Goal: Entertainment & Leisure: Browse casually

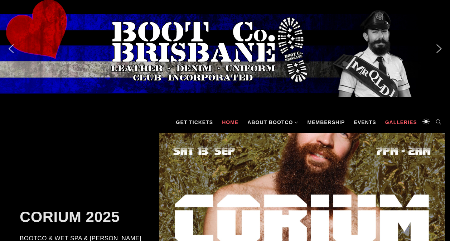
click at [399, 122] on link "Galleries" at bounding box center [400, 122] width 39 height 21
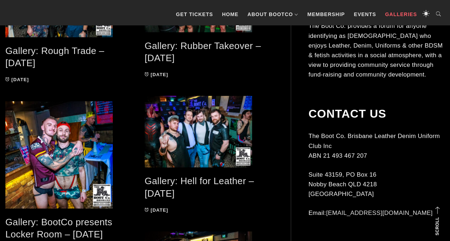
scroll to position [219, 0]
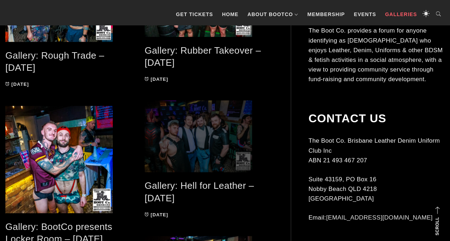
click at [201, 140] on span at bounding box center [209, 137] width 128 height 72
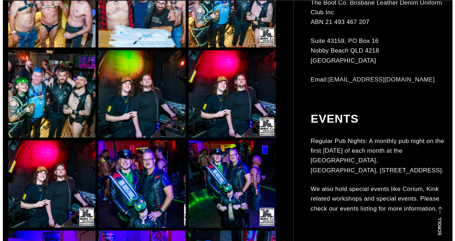
scroll to position [644, 0]
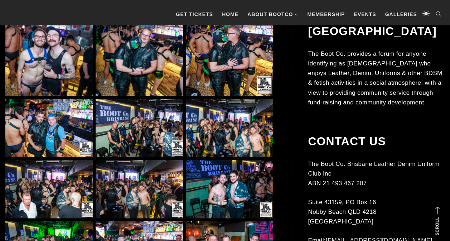
click at [219, 47] on img at bounding box center [229, 52] width 87 height 87
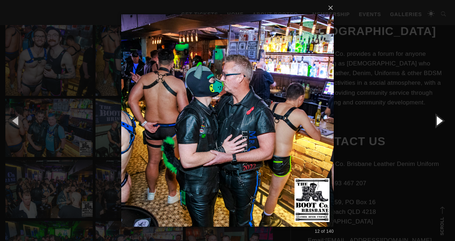
click at [441, 119] on button "button" at bounding box center [439, 120] width 32 height 39
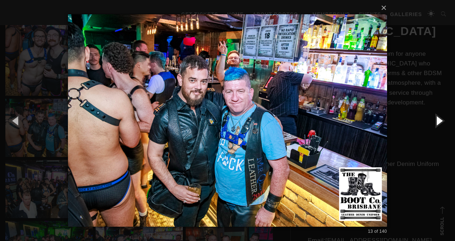
click at [441, 119] on button "button" at bounding box center [439, 120] width 32 height 39
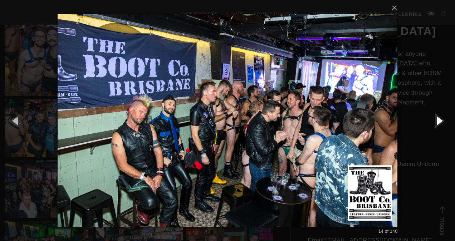
click at [441, 119] on button "button" at bounding box center [439, 120] width 32 height 39
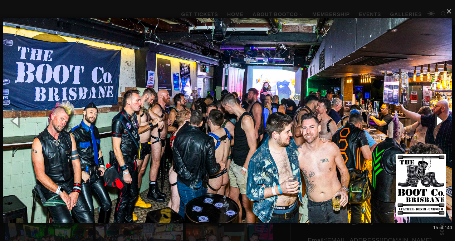
click at [441, 119] on button "button" at bounding box center [439, 120] width 32 height 39
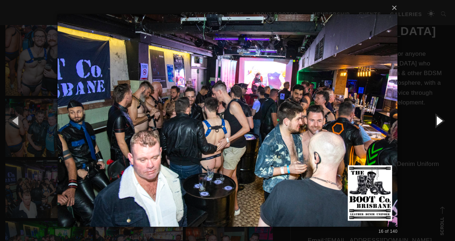
click at [441, 119] on button "button" at bounding box center [439, 120] width 32 height 39
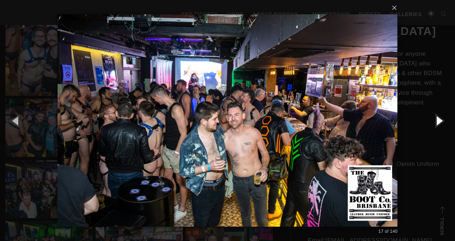
click at [441, 119] on button "button" at bounding box center [439, 120] width 32 height 39
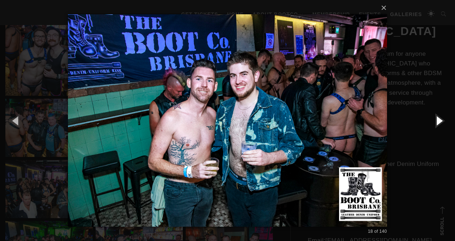
click at [441, 119] on button "button" at bounding box center [439, 120] width 32 height 39
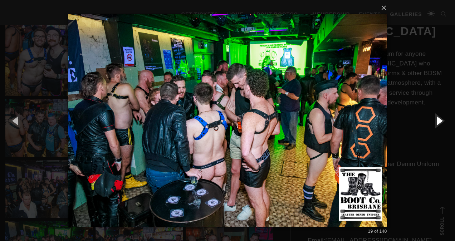
click at [441, 119] on button "button" at bounding box center [439, 120] width 32 height 39
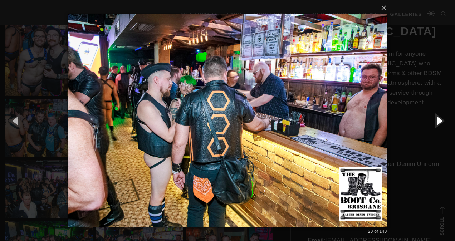
click at [441, 119] on button "button" at bounding box center [439, 120] width 32 height 39
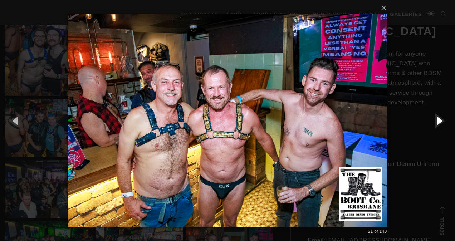
click at [441, 119] on button "button" at bounding box center [439, 120] width 32 height 39
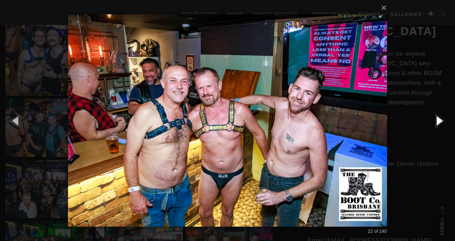
click at [441, 119] on button "button" at bounding box center [439, 120] width 32 height 39
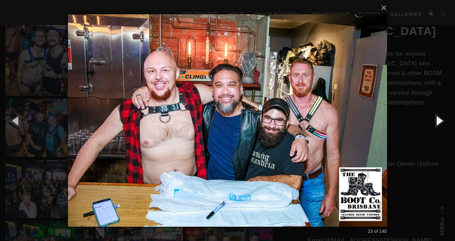
click at [441, 119] on button "button" at bounding box center [439, 120] width 32 height 39
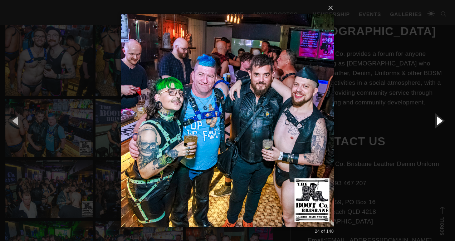
click at [441, 119] on button "button" at bounding box center [439, 120] width 32 height 39
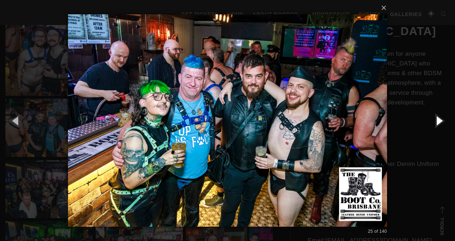
click at [441, 119] on button "button" at bounding box center [439, 120] width 32 height 39
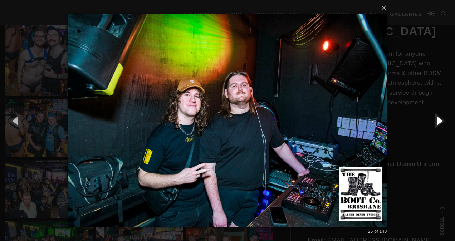
click at [441, 119] on button "button" at bounding box center [439, 120] width 32 height 39
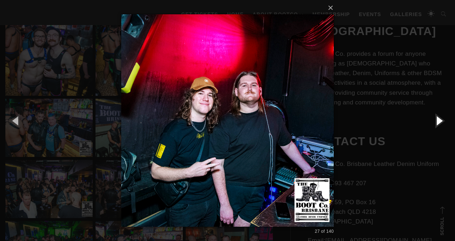
click at [441, 119] on button "button" at bounding box center [439, 120] width 32 height 39
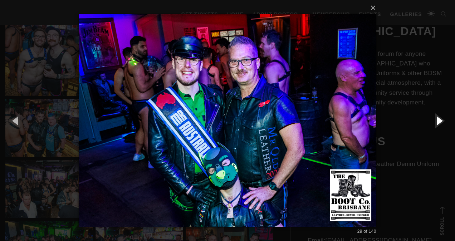
click at [441, 119] on button "button" at bounding box center [439, 120] width 32 height 39
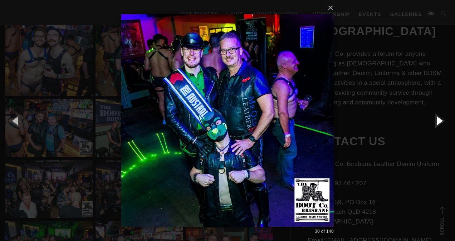
click at [441, 119] on button "button" at bounding box center [439, 120] width 32 height 39
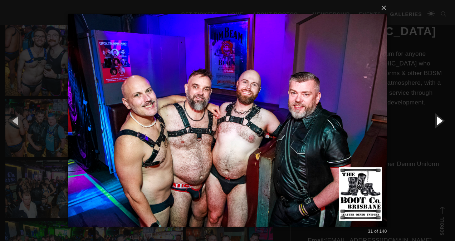
click at [441, 119] on button "button" at bounding box center [439, 120] width 32 height 39
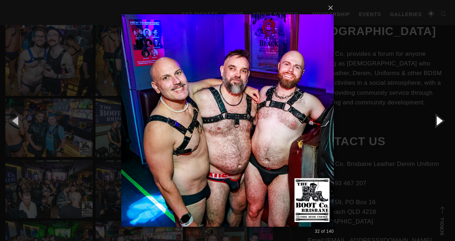
click at [441, 119] on button "button" at bounding box center [439, 120] width 32 height 39
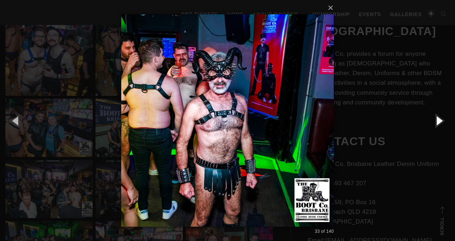
click at [441, 119] on button "button" at bounding box center [439, 120] width 32 height 39
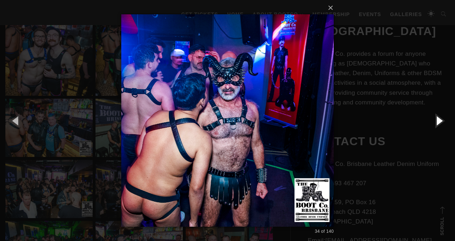
click at [441, 119] on button "button" at bounding box center [439, 120] width 32 height 39
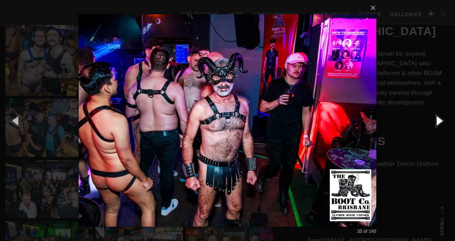
click at [441, 119] on button "button" at bounding box center [439, 120] width 32 height 39
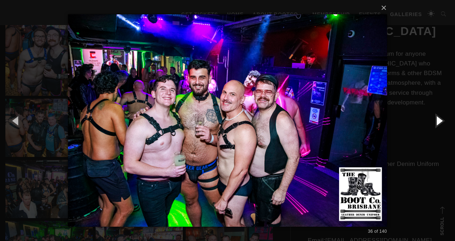
click at [441, 119] on button "button" at bounding box center [439, 120] width 32 height 39
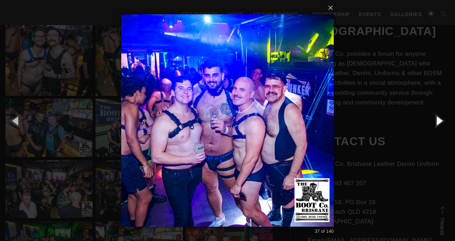
click at [441, 119] on button "button" at bounding box center [439, 120] width 32 height 39
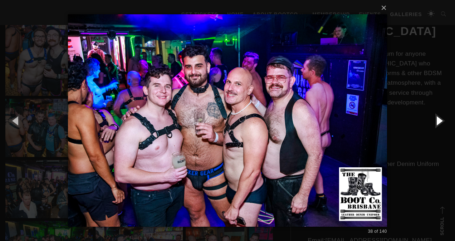
click at [441, 119] on button "button" at bounding box center [439, 120] width 32 height 39
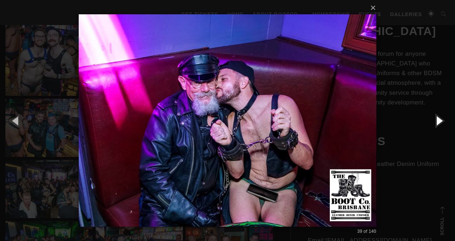
click at [441, 119] on button "button" at bounding box center [439, 120] width 32 height 39
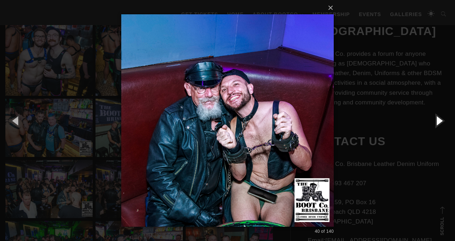
click at [441, 119] on button "button" at bounding box center [439, 120] width 32 height 39
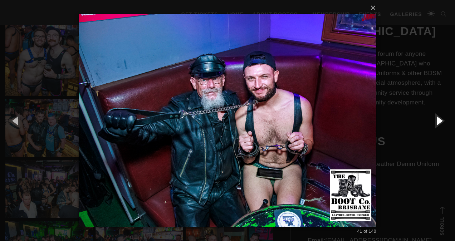
click at [441, 119] on button "button" at bounding box center [439, 120] width 32 height 39
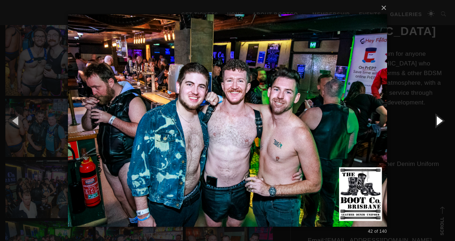
click at [441, 121] on button "button" at bounding box center [439, 120] width 32 height 39
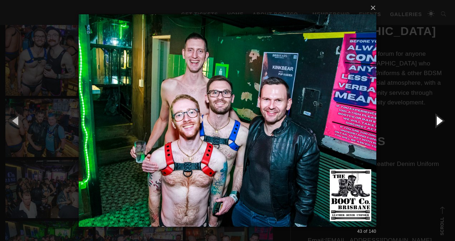
click at [441, 121] on button "button" at bounding box center [439, 120] width 32 height 39
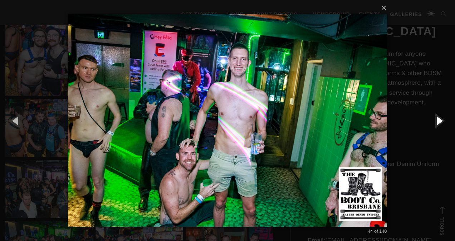
click at [441, 121] on button "button" at bounding box center [439, 120] width 32 height 39
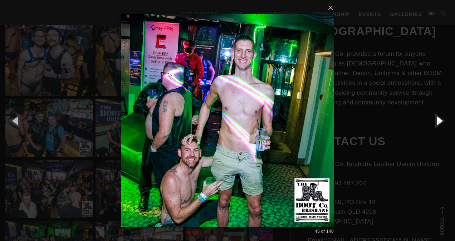
click at [441, 121] on button "button" at bounding box center [439, 120] width 32 height 39
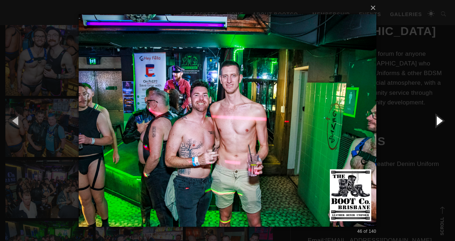
click at [441, 121] on button "button" at bounding box center [439, 120] width 32 height 39
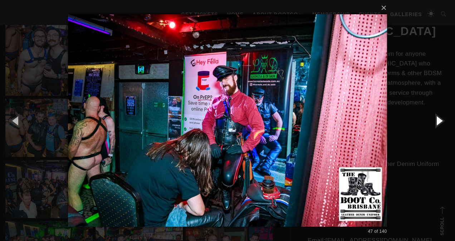
click at [441, 121] on button "button" at bounding box center [439, 120] width 32 height 39
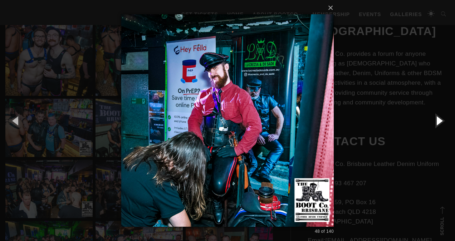
click at [441, 121] on button "button" at bounding box center [439, 120] width 32 height 39
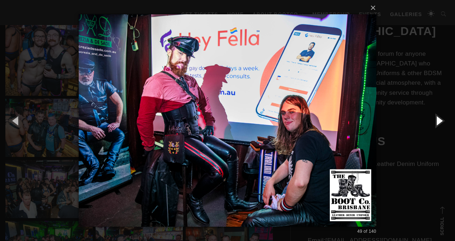
click at [441, 121] on button "button" at bounding box center [439, 120] width 32 height 39
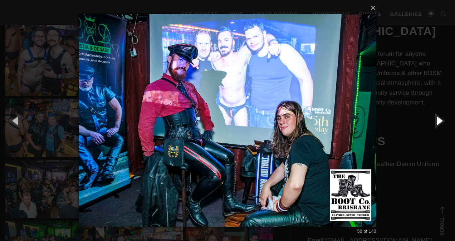
click at [441, 121] on button "button" at bounding box center [439, 120] width 32 height 39
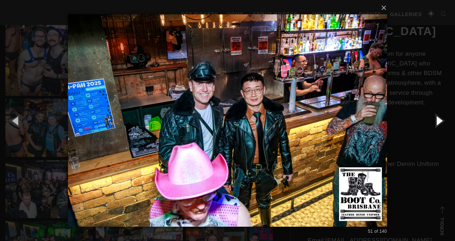
click at [441, 121] on button "button" at bounding box center [439, 120] width 32 height 39
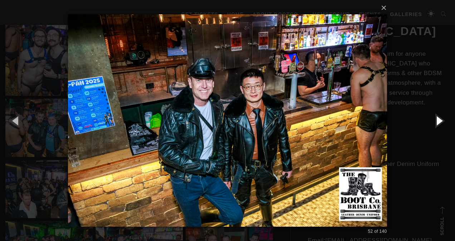
click at [441, 121] on button "button" at bounding box center [439, 120] width 32 height 39
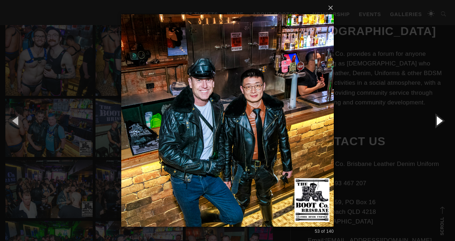
click at [441, 121] on button "button" at bounding box center [439, 120] width 32 height 39
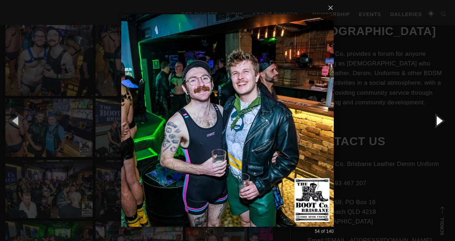
click at [441, 121] on button "button" at bounding box center [439, 120] width 32 height 39
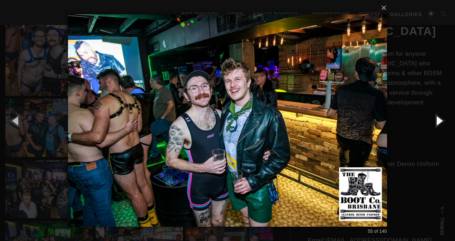
click at [441, 121] on button "button" at bounding box center [439, 120] width 32 height 39
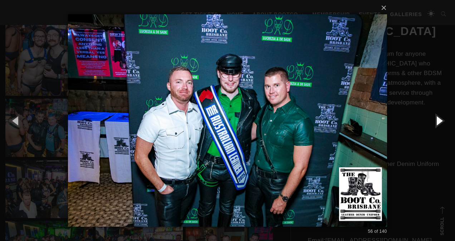
click at [441, 121] on button "button" at bounding box center [439, 120] width 32 height 39
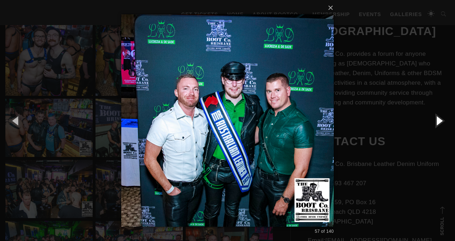
click at [441, 121] on button "button" at bounding box center [439, 120] width 32 height 39
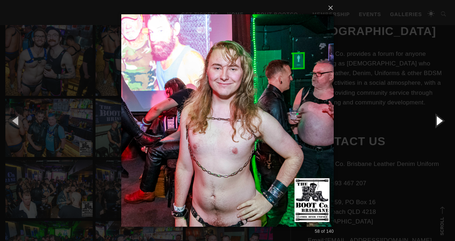
click at [441, 121] on button "button" at bounding box center [439, 120] width 32 height 39
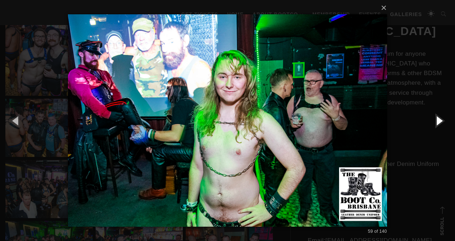
click at [441, 121] on button "button" at bounding box center [439, 120] width 32 height 39
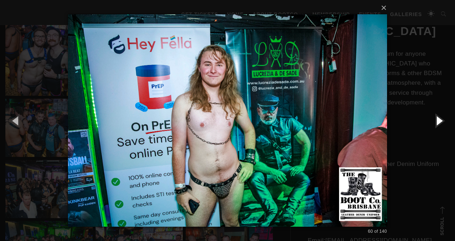
click at [441, 121] on button "button" at bounding box center [439, 120] width 32 height 39
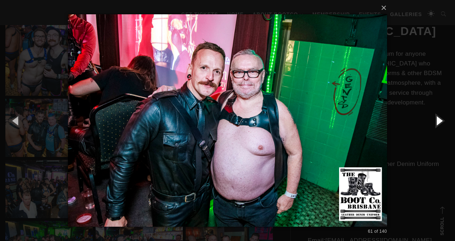
click at [441, 121] on button "button" at bounding box center [439, 120] width 32 height 39
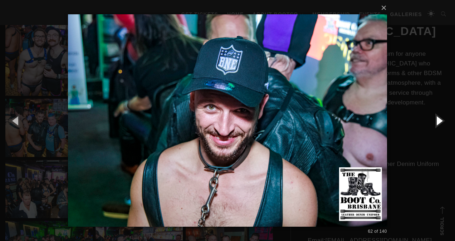
click at [441, 121] on button "button" at bounding box center [439, 120] width 32 height 39
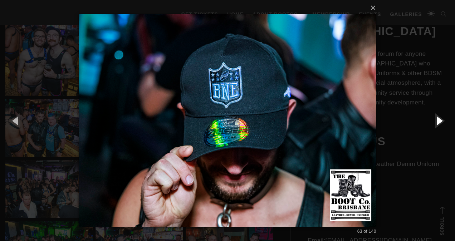
click at [441, 121] on button "button" at bounding box center [439, 120] width 32 height 39
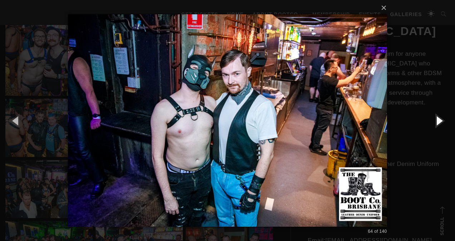
click at [441, 121] on button "button" at bounding box center [439, 120] width 32 height 39
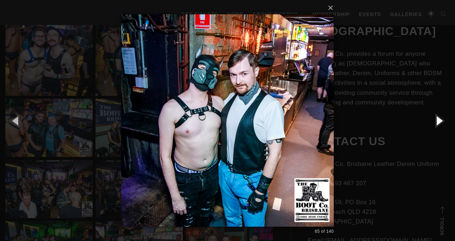
click at [441, 121] on button "button" at bounding box center [439, 120] width 32 height 39
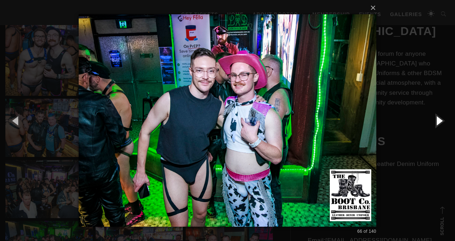
click at [441, 121] on button "button" at bounding box center [439, 120] width 32 height 39
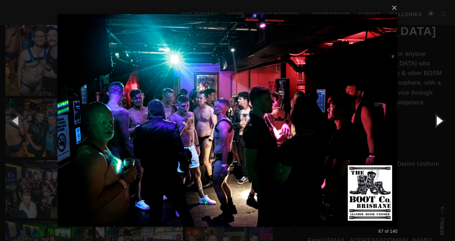
click at [441, 121] on button "button" at bounding box center [439, 120] width 32 height 39
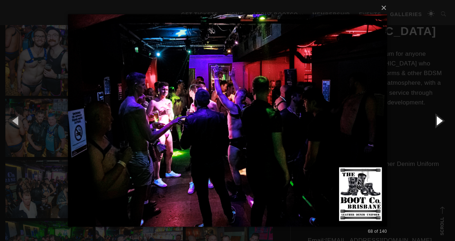
click at [441, 121] on button "button" at bounding box center [439, 120] width 32 height 39
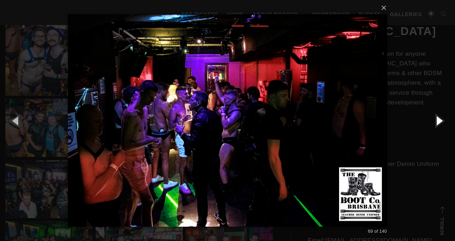
click at [441, 121] on button "button" at bounding box center [439, 120] width 32 height 39
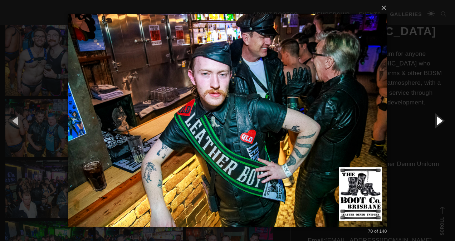
click at [441, 121] on button "button" at bounding box center [439, 120] width 32 height 39
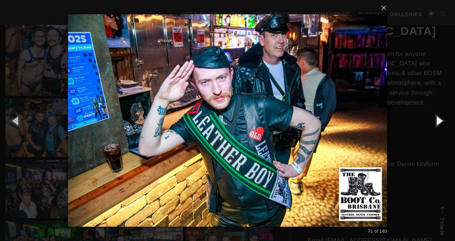
click at [441, 121] on button "button" at bounding box center [439, 120] width 32 height 39
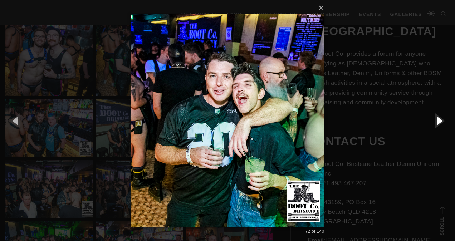
click at [441, 121] on button "button" at bounding box center [439, 120] width 32 height 39
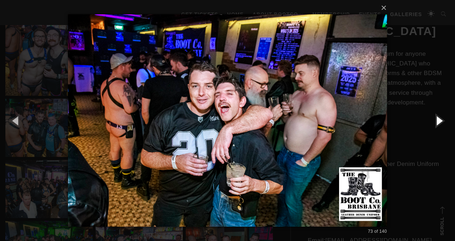
click at [441, 121] on button "button" at bounding box center [439, 120] width 32 height 39
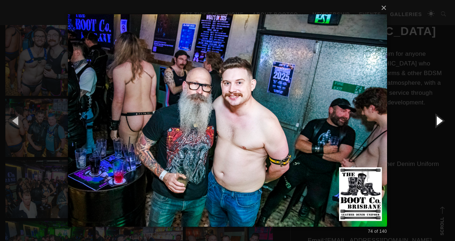
click at [441, 121] on button "button" at bounding box center [439, 120] width 32 height 39
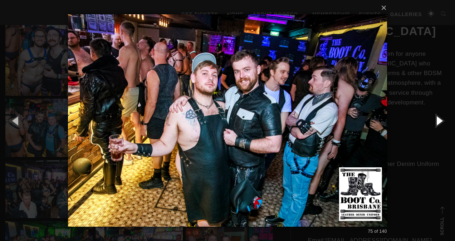
click at [441, 121] on button "button" at bounding box center [439, 120] width 32 height 39
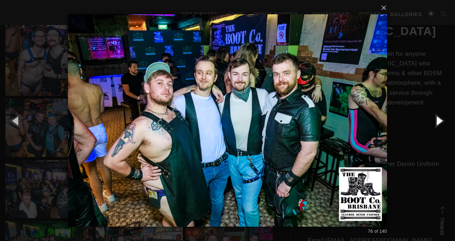
click at [441, 121] on button "button" at bounding box center [439, 120] width 32 height 39
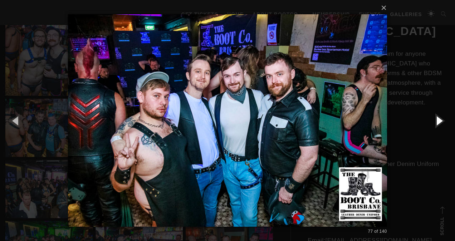
click at [441, 121] on button "button" at bounding box center [439, 120] width 32 height 39
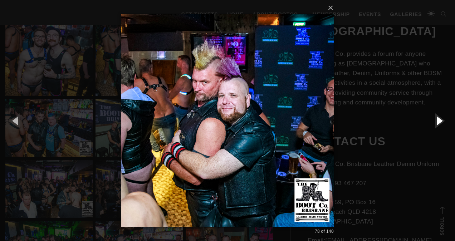
click at [441, 121] on button "button" at bounding box center [439, 120] width 32 height 39
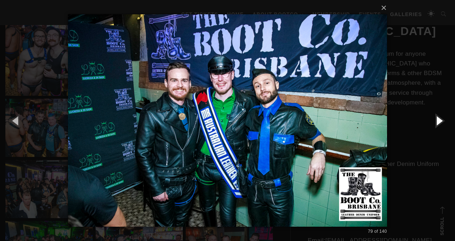
click at [441, 121] on button "button" at bounding box center [439, 120] width 32 height 39
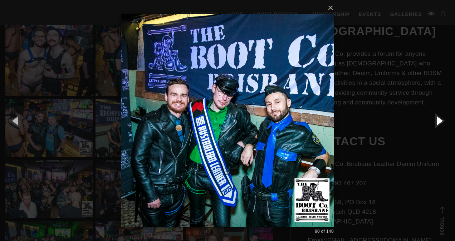
click at [441, 121] on button "button" at bounding box center [439, 120] width 32 height 39
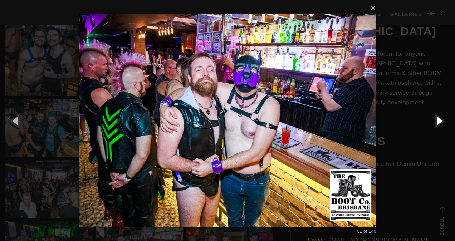
click at [438, 122] on button "button" at bounding box center [439, 120] width 32 height 39
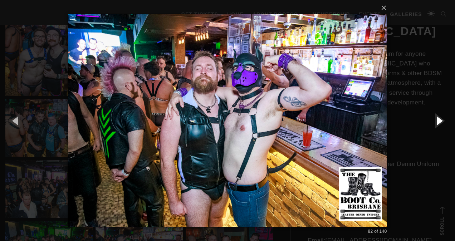
click at [438, 122] on button "button" at bounding box center [439, 120] width 32 height 39
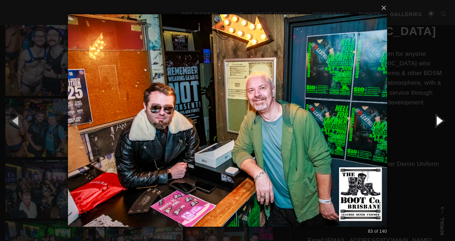
click at [438, 122] on button "button" at bounding box center [439, 120] width 32 height 39
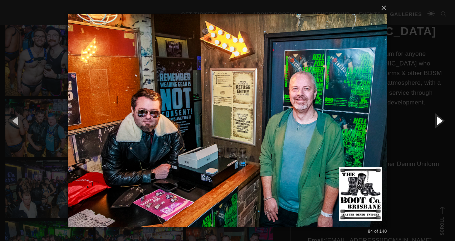
click at [438, 122] on button "button" at bounding box center [439, 120] width 32 height 39
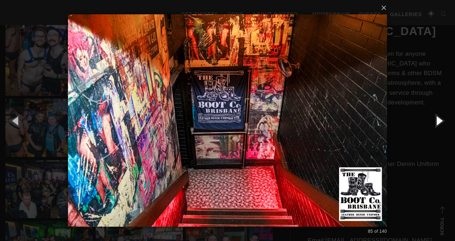
click at [438, 122] on button "button" at bounding box center [439, 120] width 32 height 39
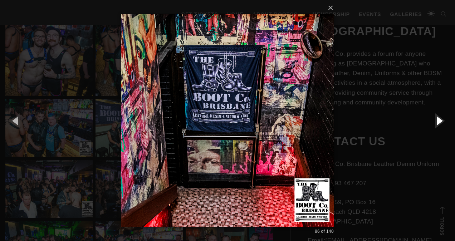
click at [438, 122] on button "button" at bounding box center [439, 120] width 32 height 39
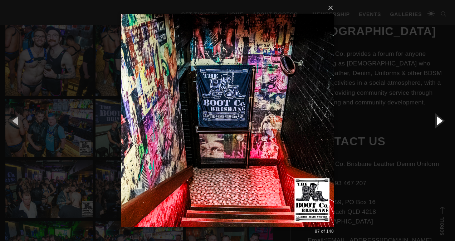
click at [438, 122] on button "button" at bounding box center [439, 120] width 32 height 39
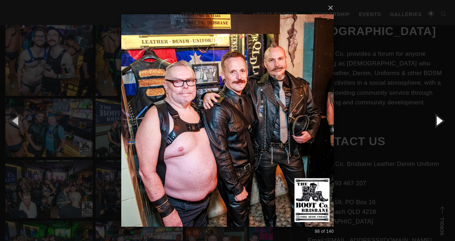
click at [438, 122] on button "button" at bounding box center [439, 120] width 32 height 39
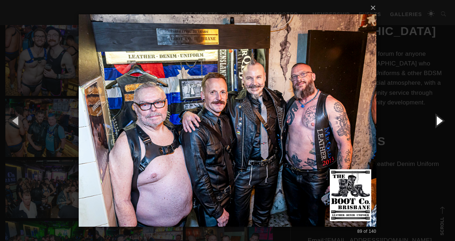
click at [438, 122] on button "button" at bounding box center [439, 120] width 32 height 39
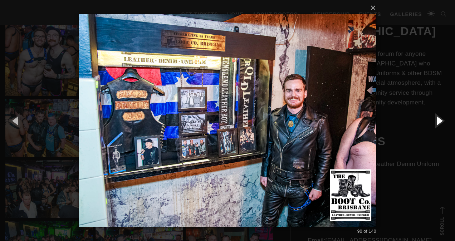
click at [438, 122] on button "button" at bounding box center [439, 120] width 32 height 39
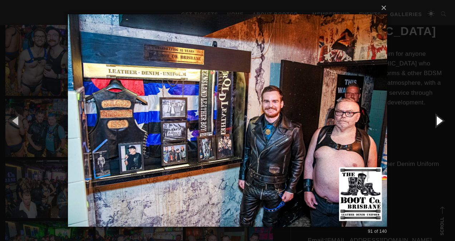
click at [438, 122] on button "button" at bounding box center [439, 120] width 32 height 39
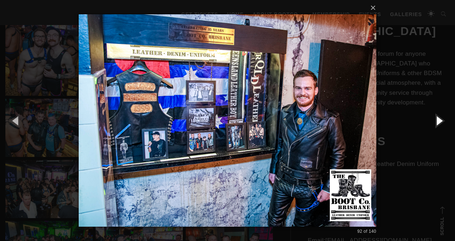
click at [438, 122] on button "button" at bounding box center [439, 120] width 32 height 39
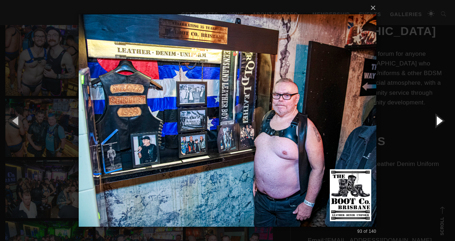
click at [438, 122] on button "button" at bounding box center [439, 120] width 32 height 39
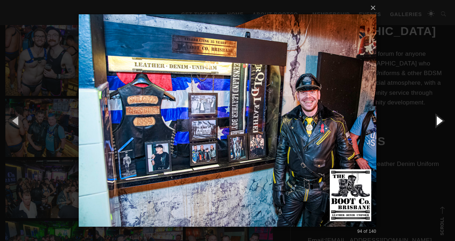
click at [438, 122] on button "button" at bounding box center [439, 120] width 32 height 39
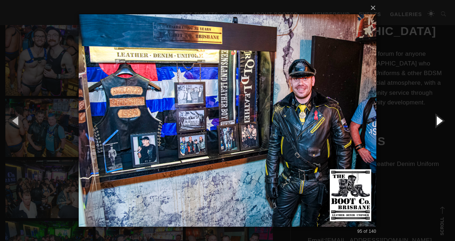
click at [438, 122] on button "button" at bounding box center [439, 120] width 32 height 39
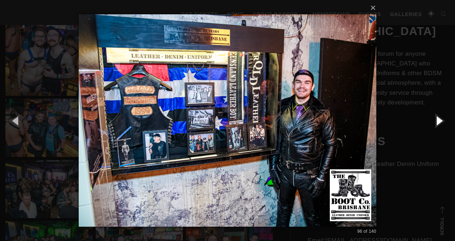
click at [438, 122] on button "button" at bounding box center [439, 120] width 32 height 39
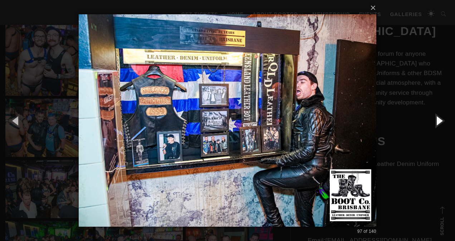
click at [438, 122] on button "button" at bounding box center [439, 120] width 32 height 39
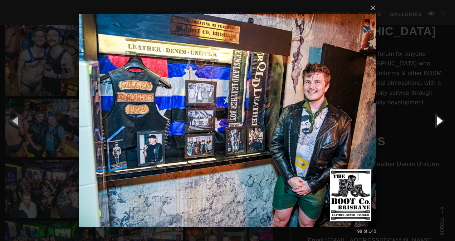
click at [438, 122] on button "button" at bounding box center [439, 120] width 32 height 39
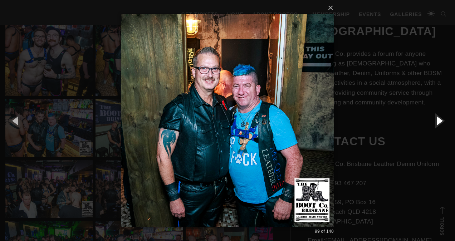
click at [438, 122] on button "button" at bounding box center [439, 120] width 32 height 39
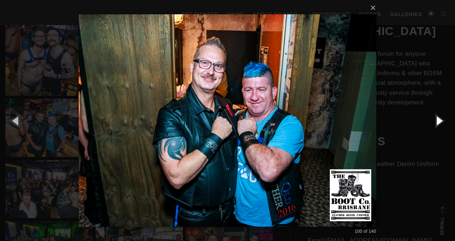
click at [438, 122] on button "button" at bounding box center [439, 120] width 32 height 39
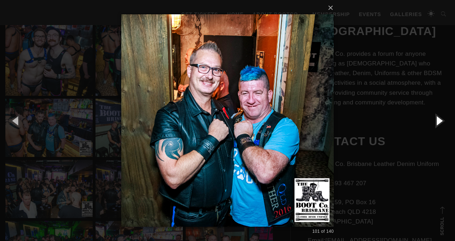
click at [438, 122] on button "button" at bounding box center [439, 120] width 32 height 39
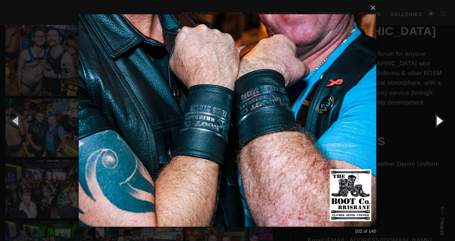
click at [438, 122] on button "button" at bounding box center [439, 120] width 32 height 39
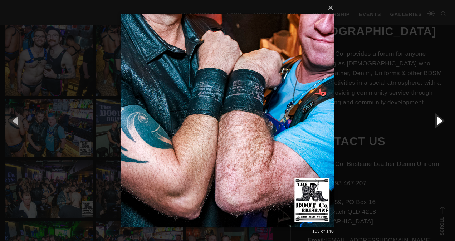
click at [438, 122] on button "button" at bounding box center [439, 120] width 32 height 39
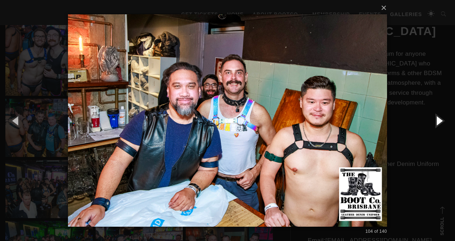
click at [438, 122] on button "button" at bounding box center [439, 120] width 32 height 39
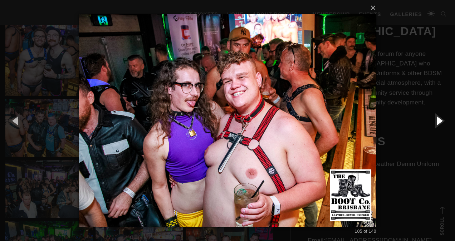
click at [438, 122] on button "button" at bounding box center [439, 120] width 32 height 39
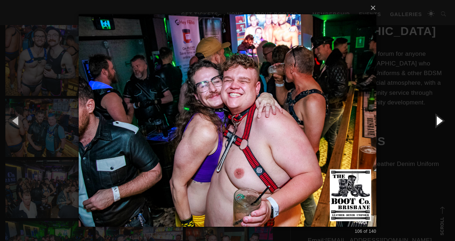
click at [438, 122] on button "button" at bounding box center [439, 120] width 32 height 39
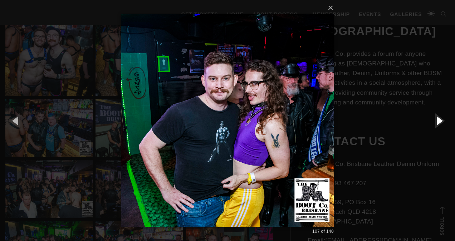
click at [438, 122] on button "button" at bounding box center [439, 120] width 32 height 39
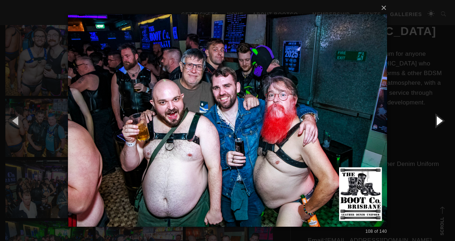
click at [438, 122] on button "button" at bounding box center [439, 120] width 32 height 39
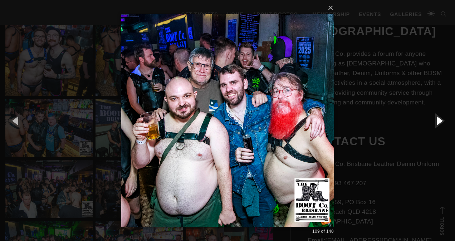
click at [438, 122] on button "button" at bounding box center [439, 120] width 32 height 39
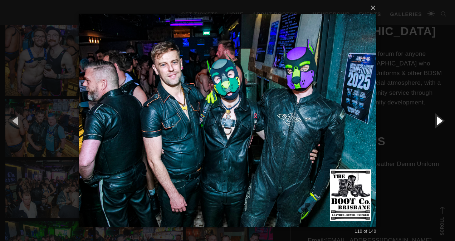
click at [438, 122] on button "button" at bounding box center [439, 120] width 32 height 39
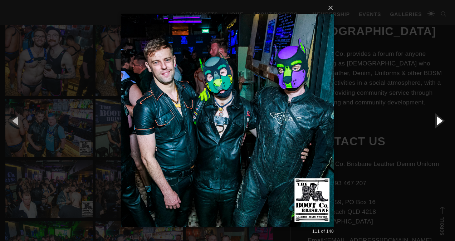
click at [438, 122] on button "button" at bounding box center [439, 120] width 32 height 39
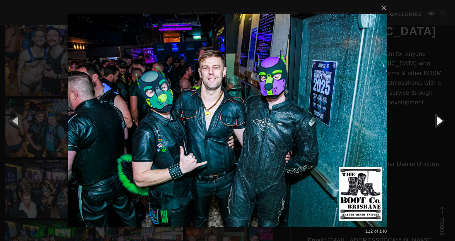
click at [438, 122] on button "button" at bounding box center [439, 120] width 32 height 39
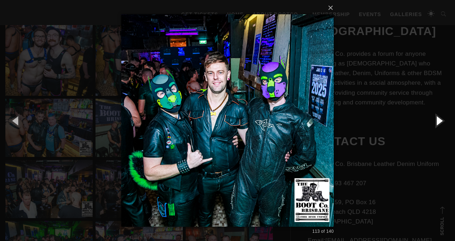
click at [438, 122] on button "button" at bounding box center [439, 120] width 32 height 39
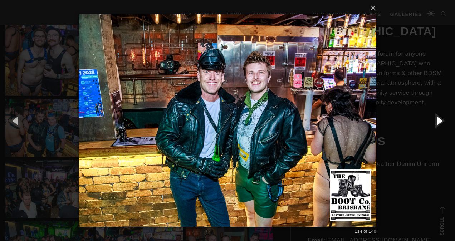
click at [438, 122] on button "button" at bounding box center [439, 120] width 32 height 39
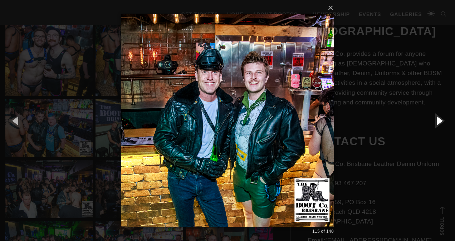
click at [438, 122] on button "button" at bounding box center [439, 120] width 32 height 39
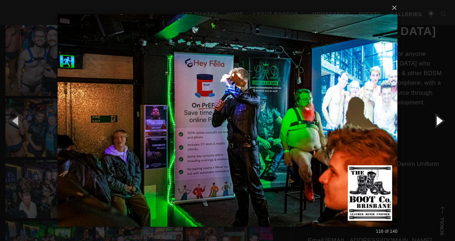
click at [438, 122] on button "button" at bounding box center [439, 120] width 32 height 39
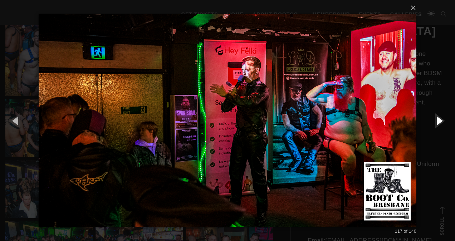
click at [438, 122] on button "button" at bounding box center [439, 120] width 32 height 39
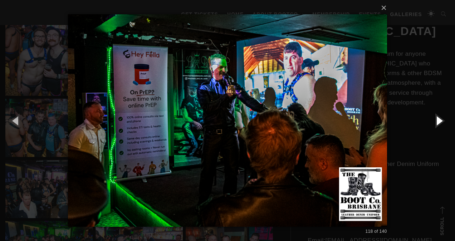
click at [438, 122] on button "button" at bounding box center [439, 120] width 32 height 39
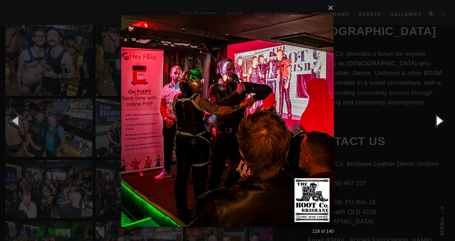
click at [438, 122] on button "button" at bounding box center [439, 120] width 32 height 39
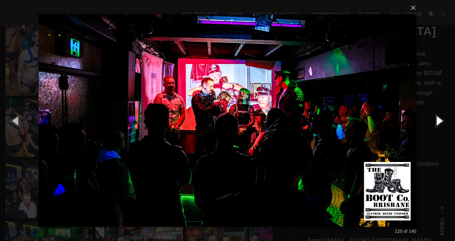
click at [438, 122] on button "button" at bounding box center [439, 120] width 32 height 39
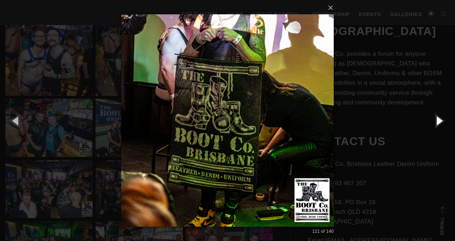
click at [438, 122] on button "button" at bounding box center [439, 120] width 32 height 39
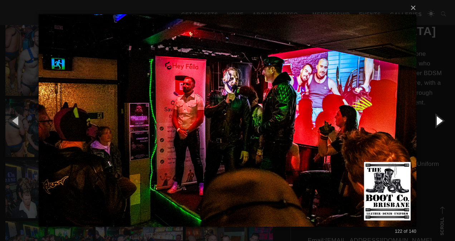
click at [438, 122] on button "button" at bounding box center [439, 120] width 32 height 39
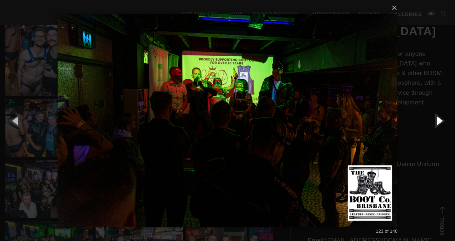
click at [438, 122] on button "button" at bounding box center [439, 120] width 32 height 39
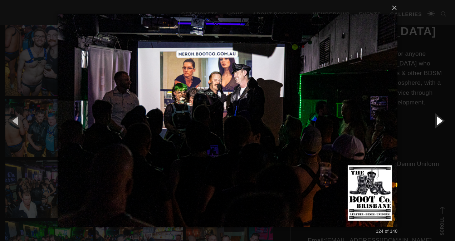
click at [438, 122] on button "button" at bounding box center [439, 120] width 32 height 39
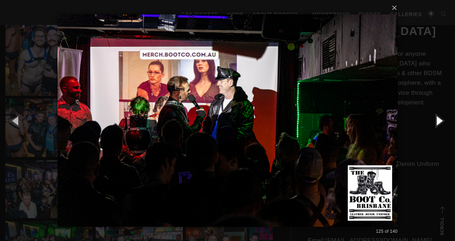
click at [438, 122] on button "button" at bounding box center [439, 120] width 32 height 39
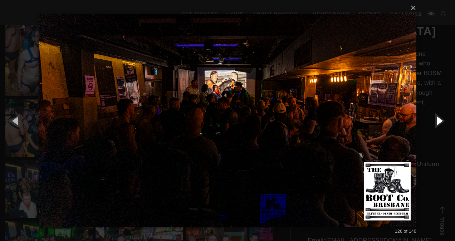
click at [438, 122] on button "button" at bounding box center [439, 120] width 32 height 39
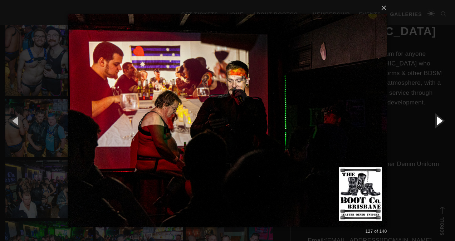
click at [438, 122] on button "button" at bounding box center [439, 120] width 32 height 39
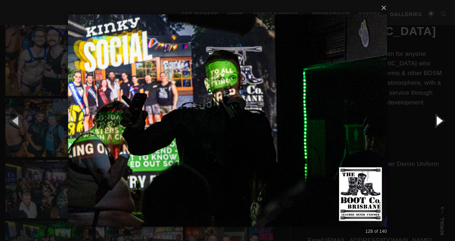
click at [438, 122] on button "button" at bounding box center [439, 120] width 32 height 39
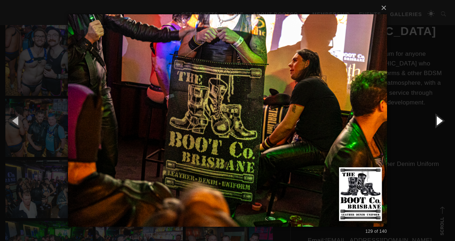
click at [438, 122] on button "button" at bounding box center [439, 120] width 32 height 39
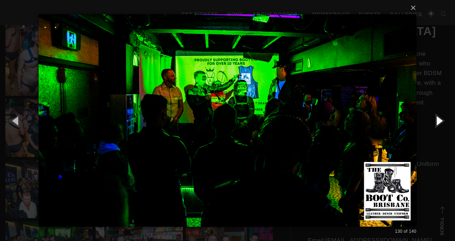
click at [438, 122] on button "button" at bounding box center [439, 120] width 32 height 39
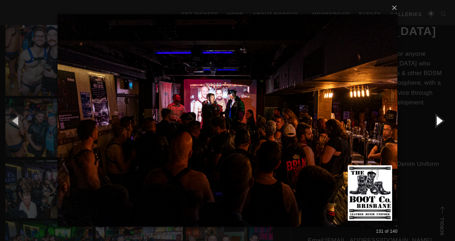
click at [438, 122] on button "button" at bounding box center [439, 120] width 32 height 39
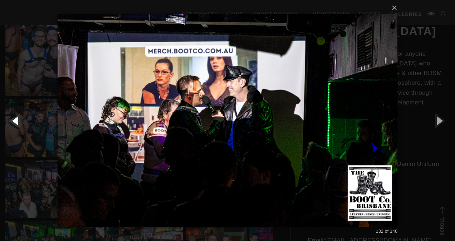
click at [17, 120] on button "button" at bounding box center [16, 120] width 32 height 39
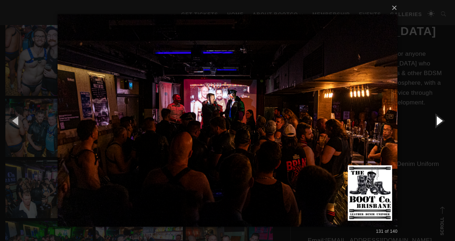
click at [439, 122] on button "button" at bounding box center [439, 120] width 32 height 39
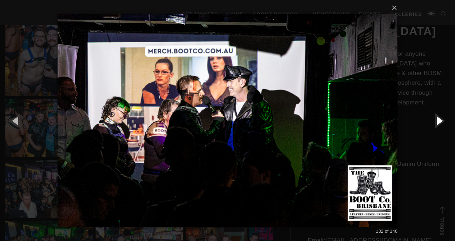
click at [439, 122] on button "button" at bounding box center [439, 120] width 32 height 39
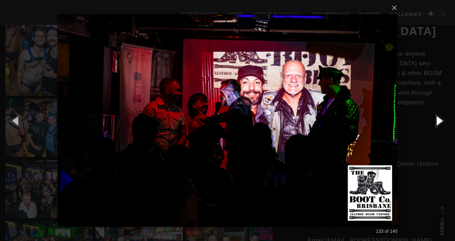
click at [439, 122] on button "button" at bounding box center [439, 120] width 32 height 39
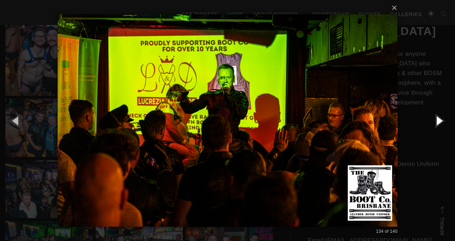
click at [439, 122] on button "button" at bounding box center [439, 120] width 32 height 39
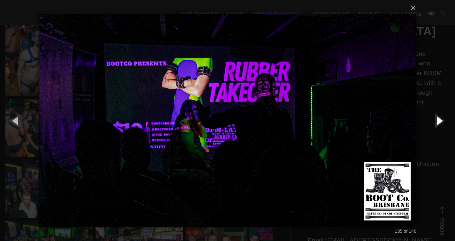
click at [439, 122] on button "button" at bounding box center [439, 120] width 32 height 39
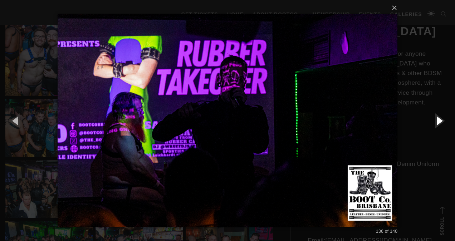
click at [439, 122] on button "button" at bounding box center [439, 120] width 32 height 39
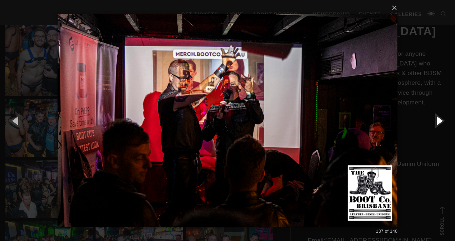
click at [439, 122] on button "button" at bounding box center [439, 120] width 32 height 39
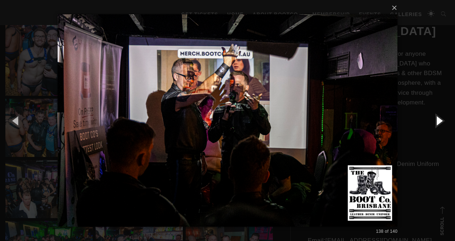
click at [439, 122] on button "button" at bounding box center [439, 120] width 32 height 39
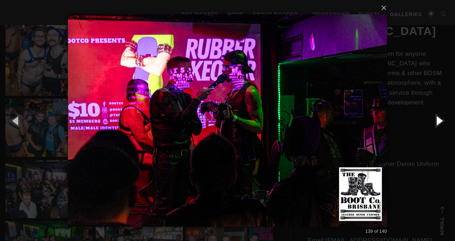
click at [439, 122] on button "button" at bounding box center [439, 120] width 32 height 39
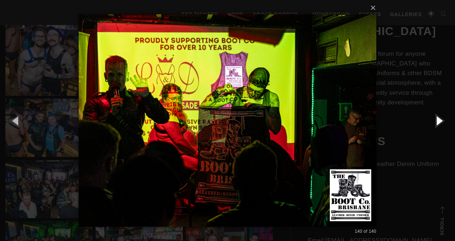
click at [439, 122] on button "button" at bounding box center [439, 120] width 32 height 39
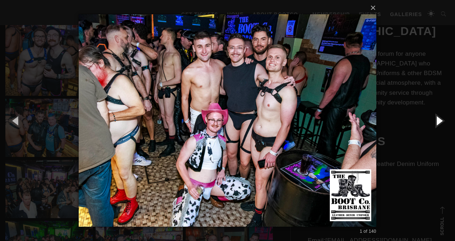
click at [439, 122] on button "button" at bounding box center [439, 120] width 32 height 39
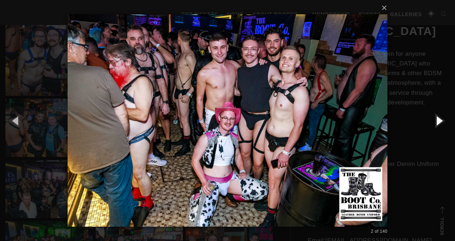
click at [439, 122] on button "button" at bounding box center [439, 120] width 32 height 39
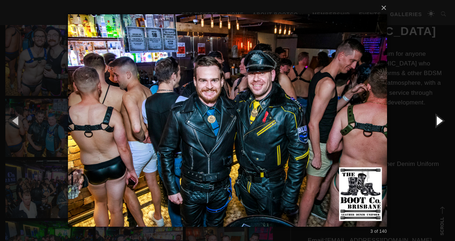
click at [439, 122] on button "button" at bounding box center [439, 120] width 32 height 39
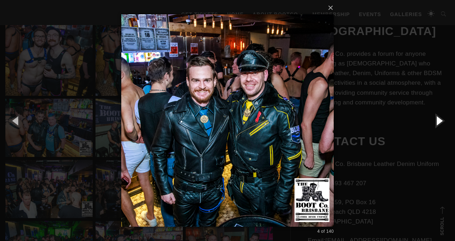
click at [439, 122] on button "button" at bounding box center [439, 120] width 32 height 39
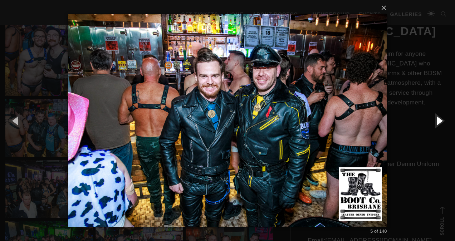
click at [439, 122] on button "button" at bounding box center [439, 120] width 32 height 39
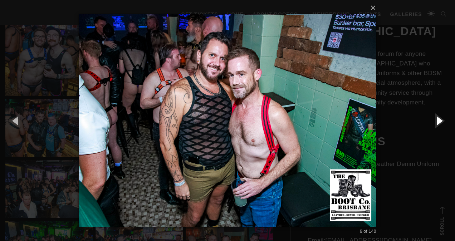
click at [439, 122] on button "button" at bounding box center [439, 120] width 32 height 39
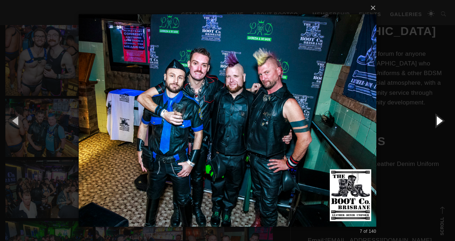
click at [439, 122] on button "button" at bounding box center [439, 120] width 32 height 39
